Goal: Navigation & Orientation: Find specific page/section

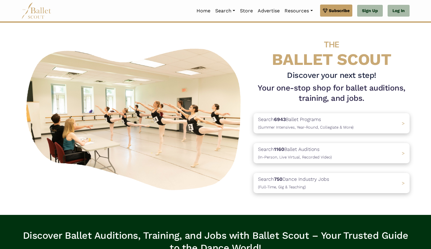
scroll to position [1, 0]
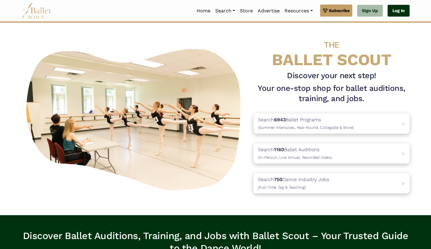
click at [400, 12] on link "Log In" at bounding box center [399, 11] width 22 height 12
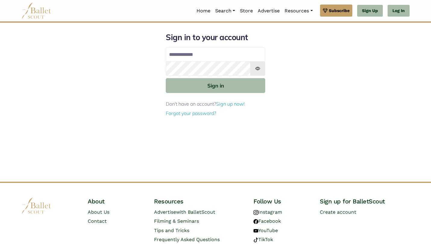
type input "**********"
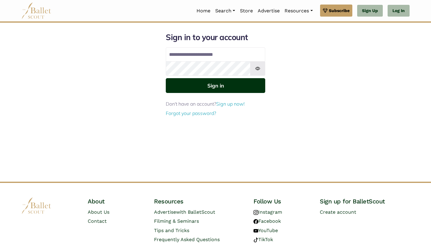
click at [209, 89] on button "Sign in" at bounding box center [216, 85] width 100 height 15
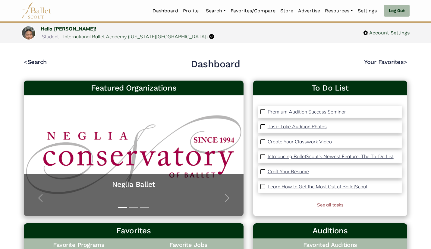
click at [224, 45] on link "Auditions" at bounding box center [233, 49] width 58 height 9
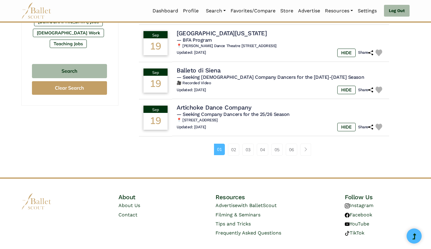
scroll to position [395, 0]
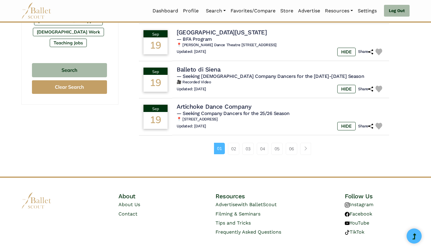
click at [230, 154] on link "02" at bounding box center [233, 149] width 11 height 12
